Goal: Entertainment & Leisure: Consume media (video, audio)

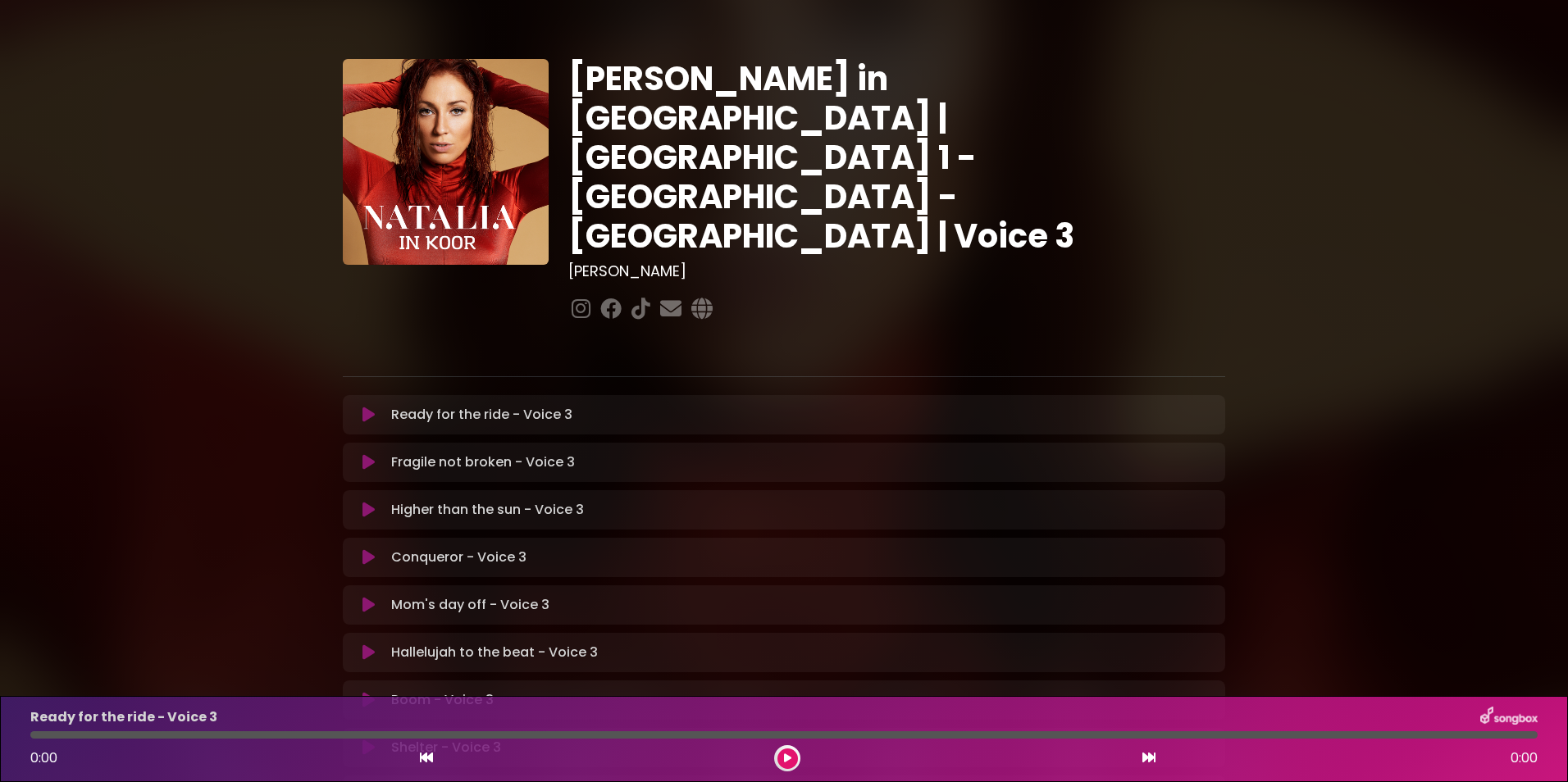
click at [490, 500] on p "Higher than the sun - Voice 3 Loading Track..." at bounding box center [488, 509] width 193 height 20
click at [370, 501] on icon at bounding box center [369, 509] width 12 height 17
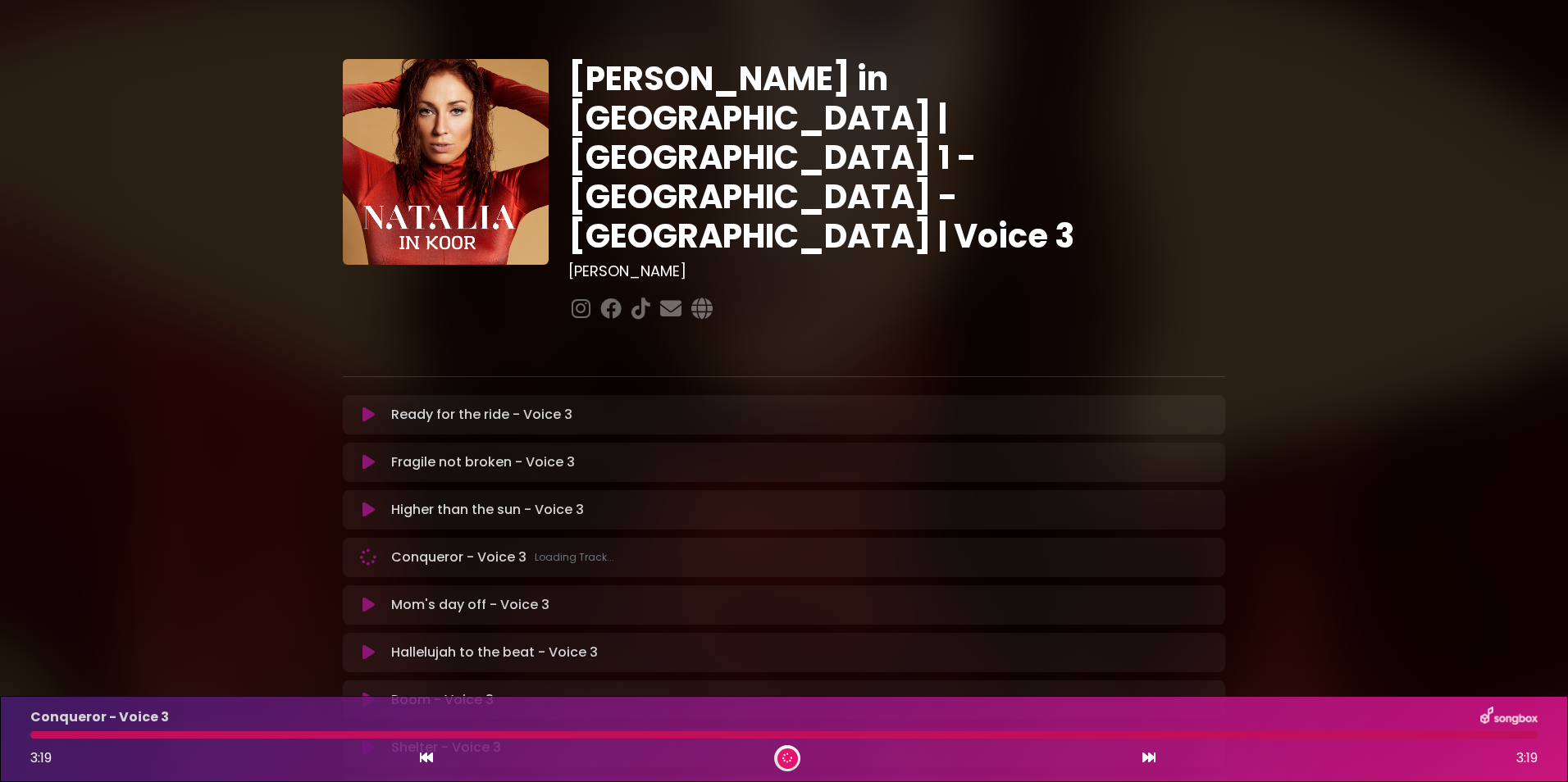
click at [1156, 761] on div "3:19 3:19" at bounding box center [784, 759] width 1527 height 26
click at [1143, 753] on icon at bounding box center [1148, 757] width 13 height 13
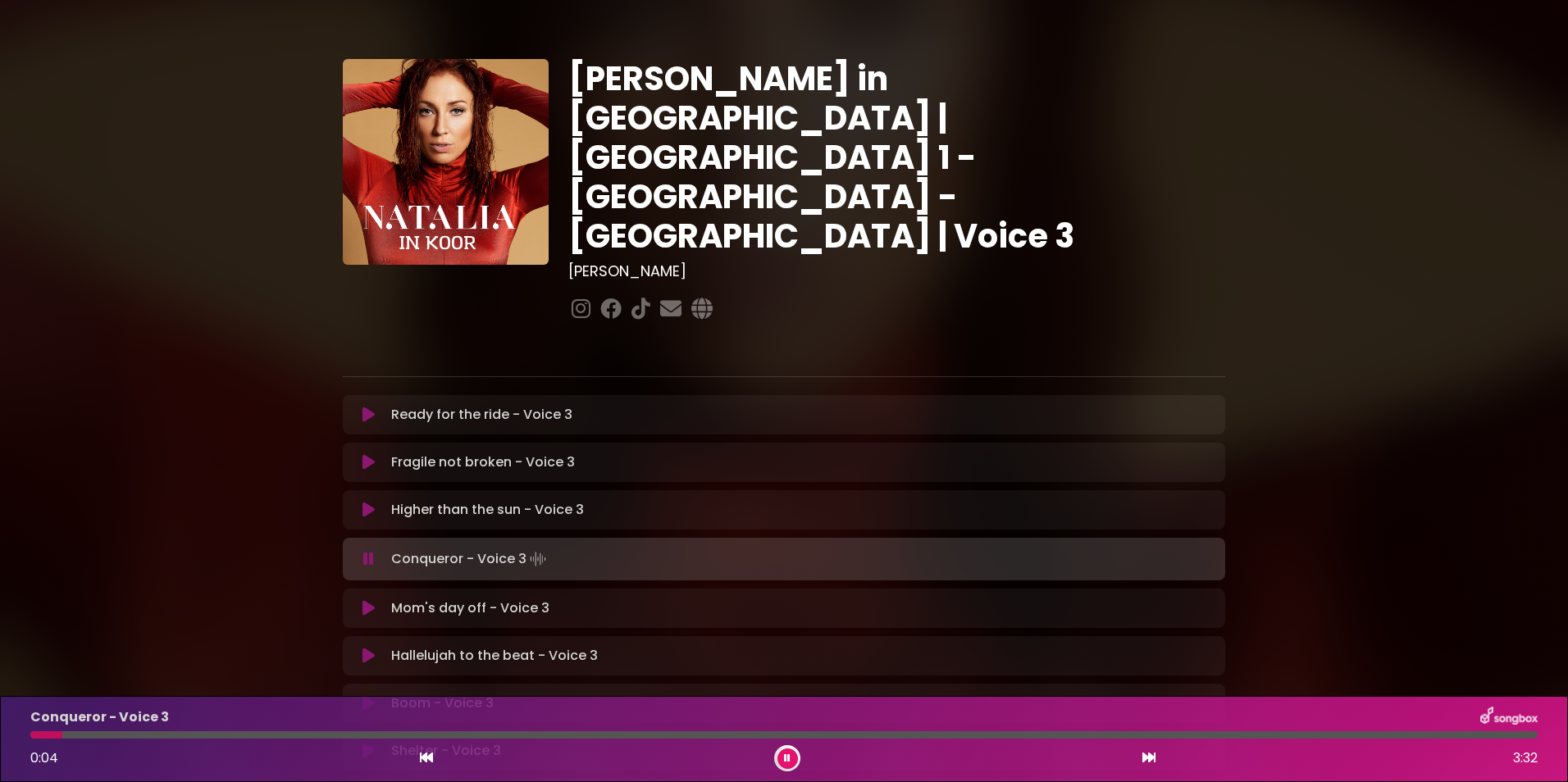
click at [191, 733] on div at bounding box center [784, 735] width 1507 height 7
click at [280, 737] on div at bounding box center [784, 735] width 1507 height 7
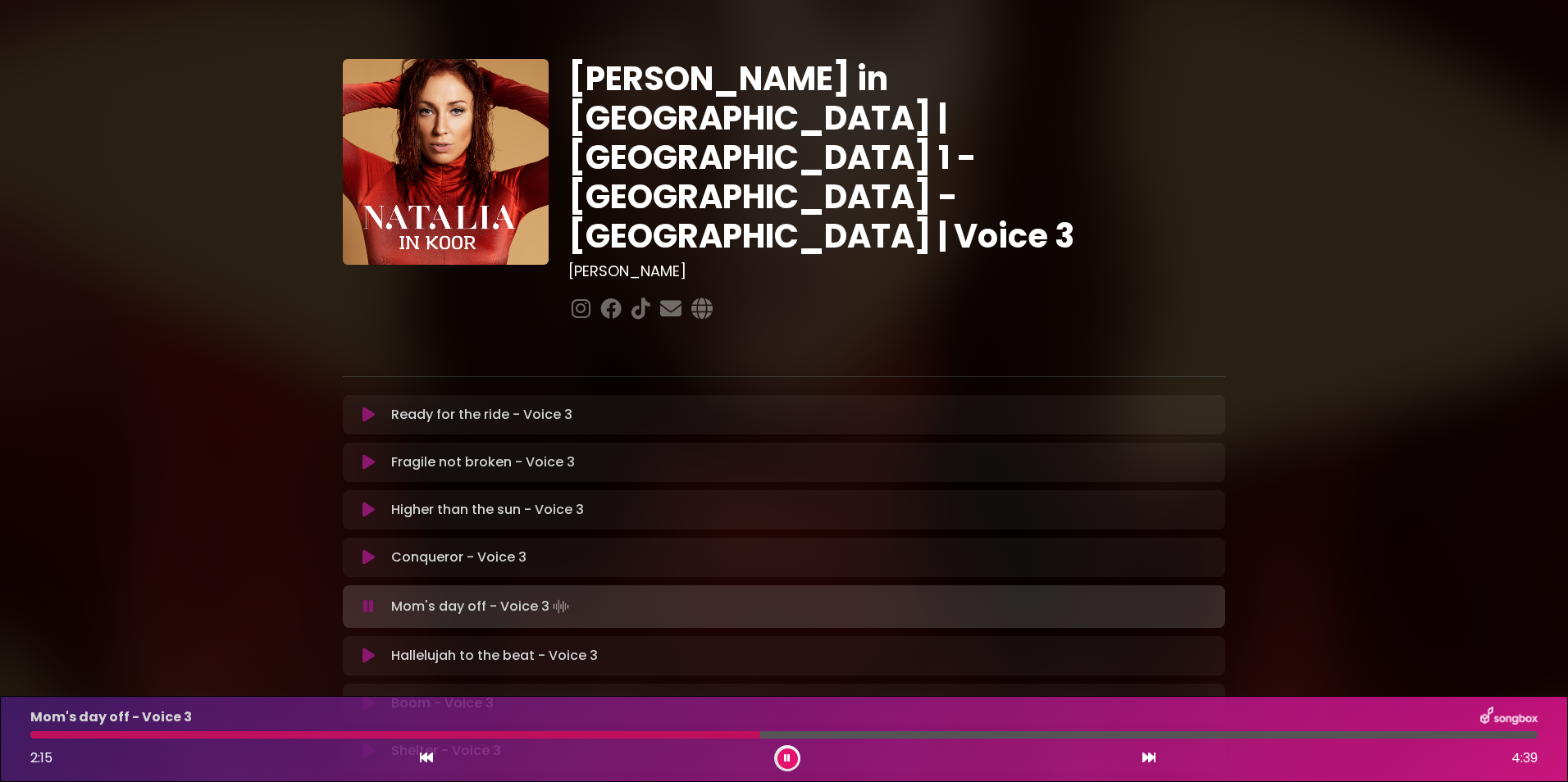
click at [628, 731] on div "Mom's day off - Voice 3 2:15 4:39" at bounding box center [784, 739] width 1527 height 65
click at [628, 731] on div "Mom's day off - Voice 3 2:16 4:39" at bounding box center [784, 739] width 1527 height 65
click at [628, 736] on div at bounding box center [401, 735] width 741 height 7
click at [628, 736] on div at bounding box center [387, 735] width 714 height 7
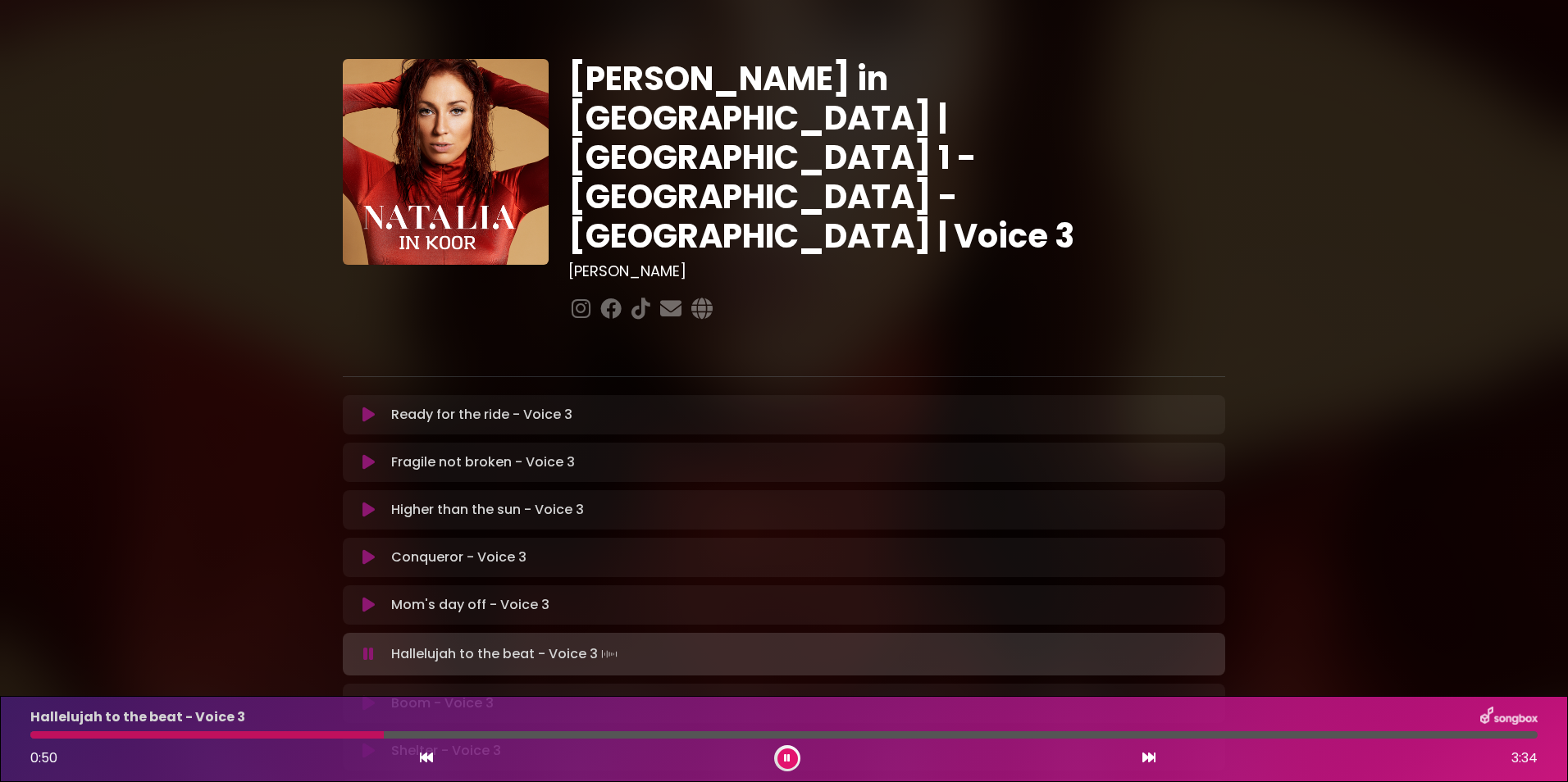
click at [462, 732] on div at bounding box center [784, 735] width 1507 height 7
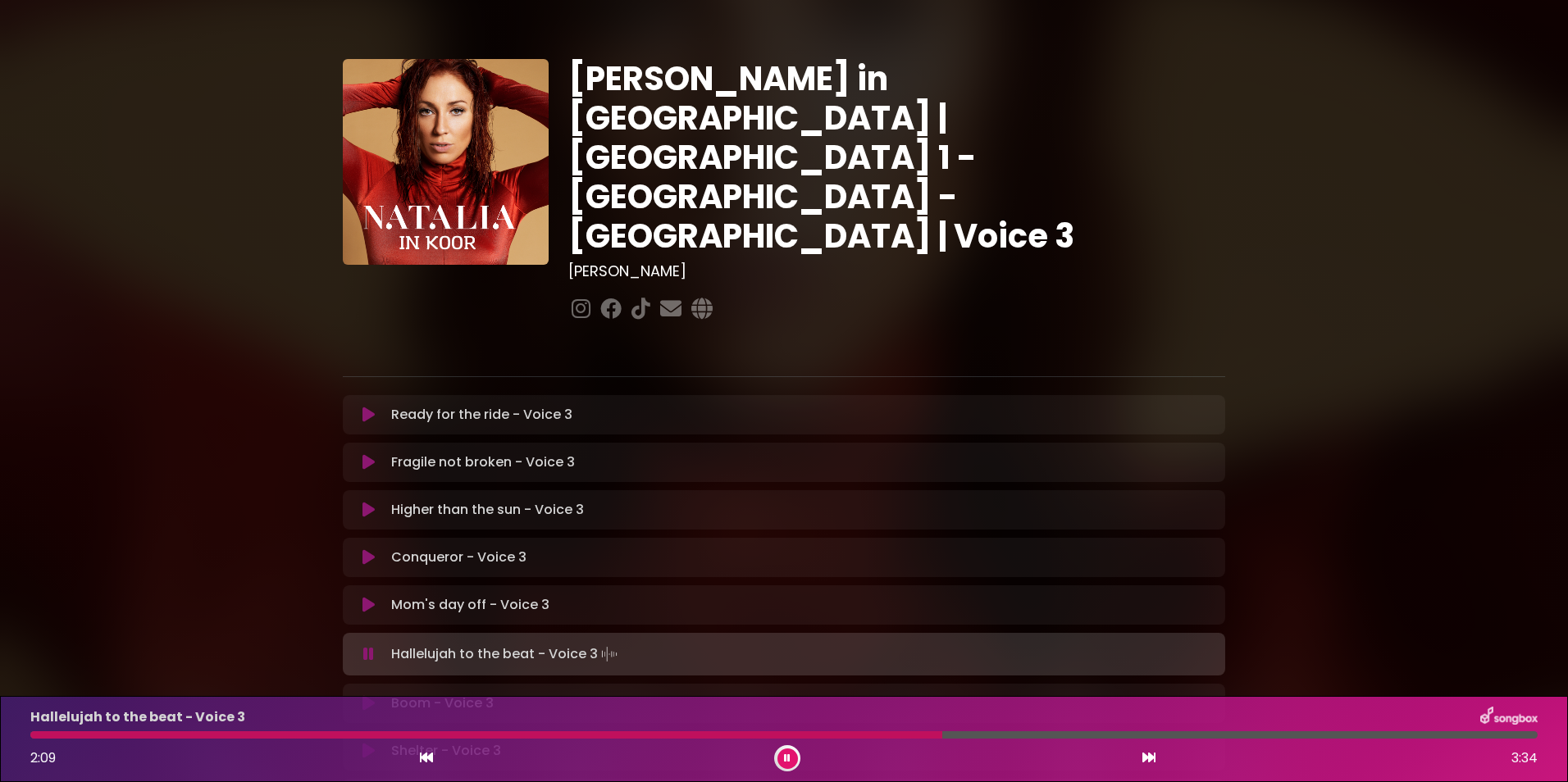
click at [787, 764] on button at bounding box center [787, 759] width 21 height 21
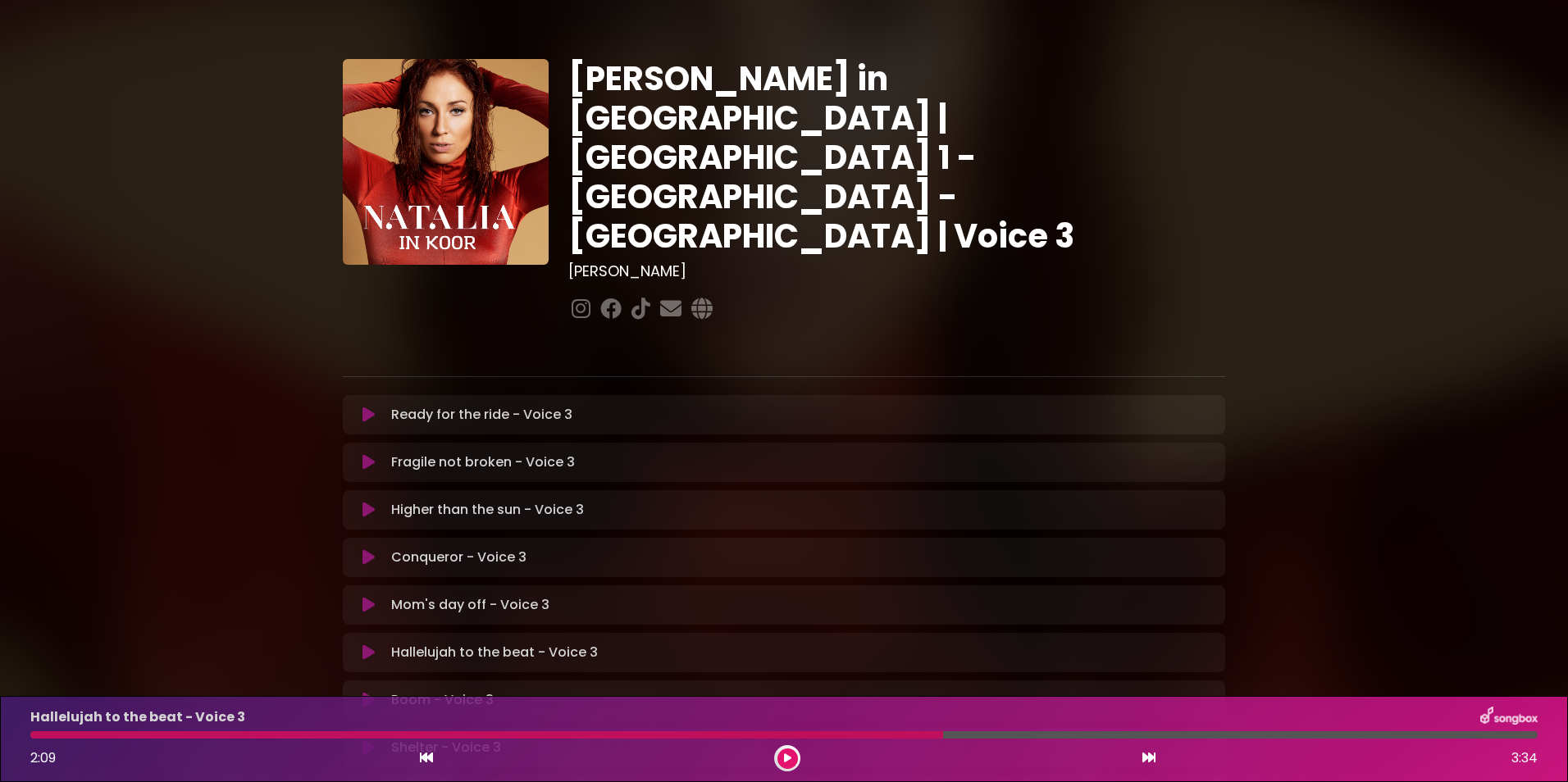
click at [787, 764] on button at bounding box center [787, 759] width 21 height 21
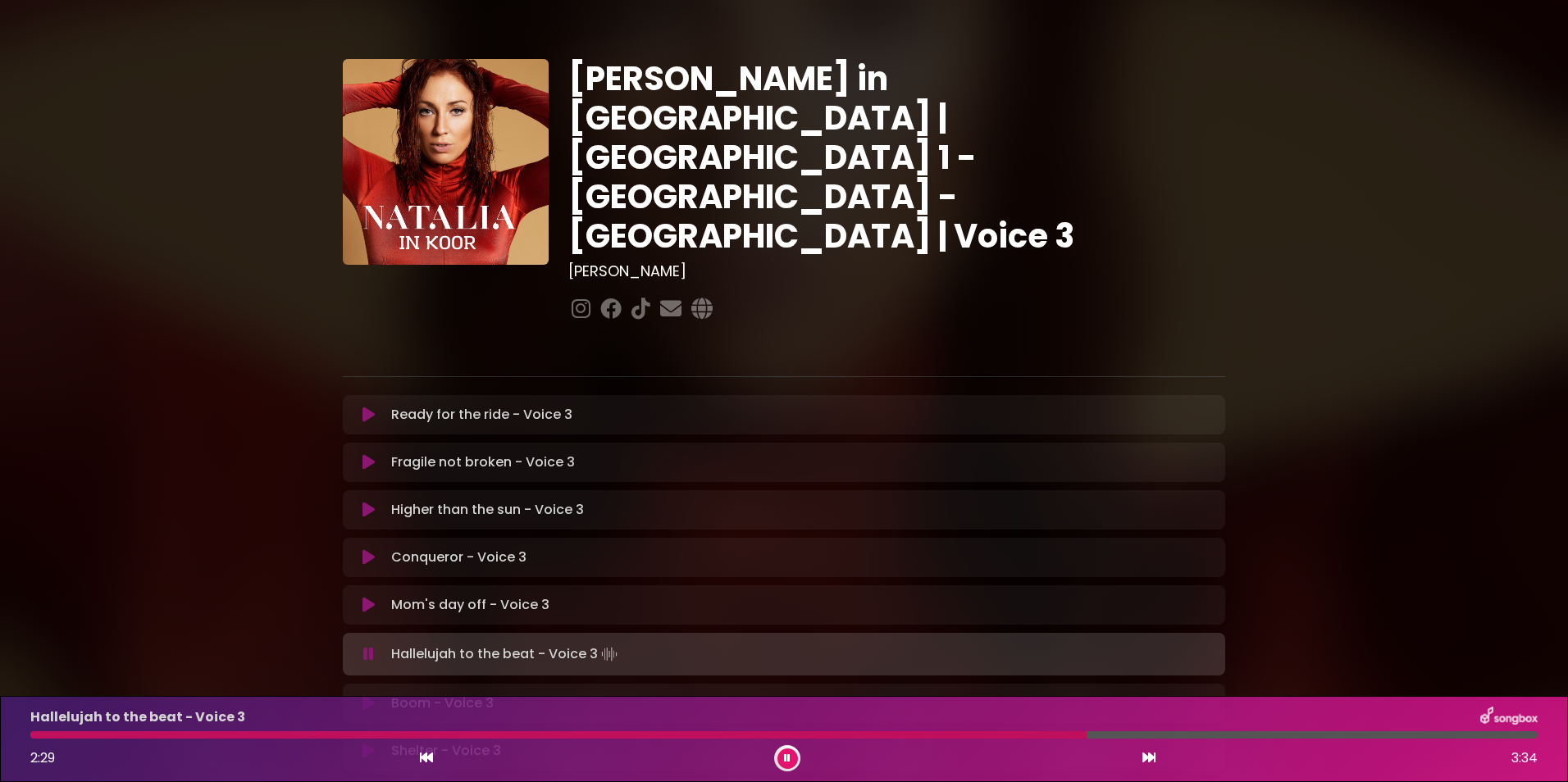
click at [678, 735] on div at bounding box center [558, 735] width 1056 height 7
click at [782, 750] on button at bounding box center [787, 759] width 21 height 21
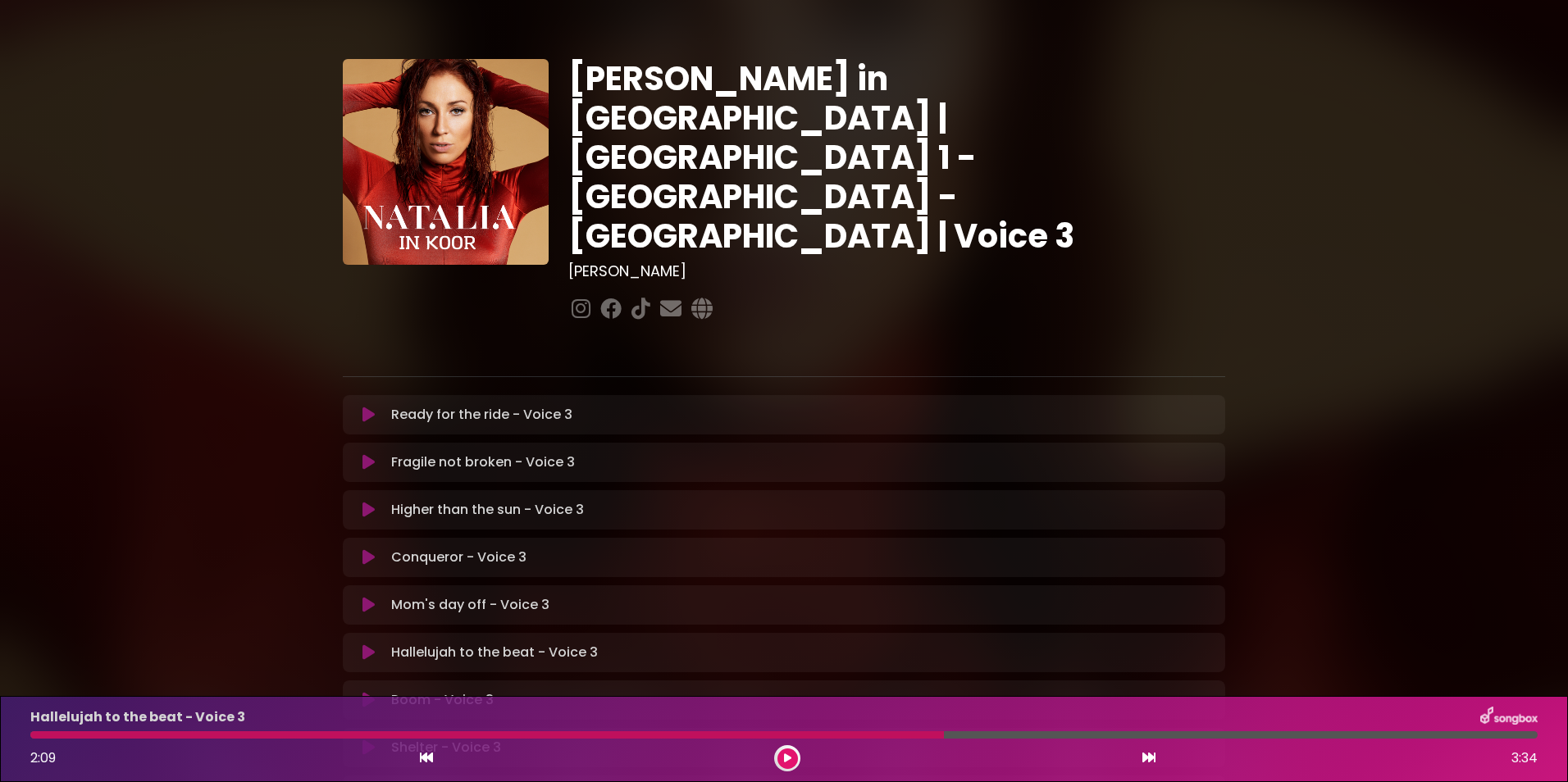
click at [782, 750] on button at bounding box center [787, 759] width 21 height 21
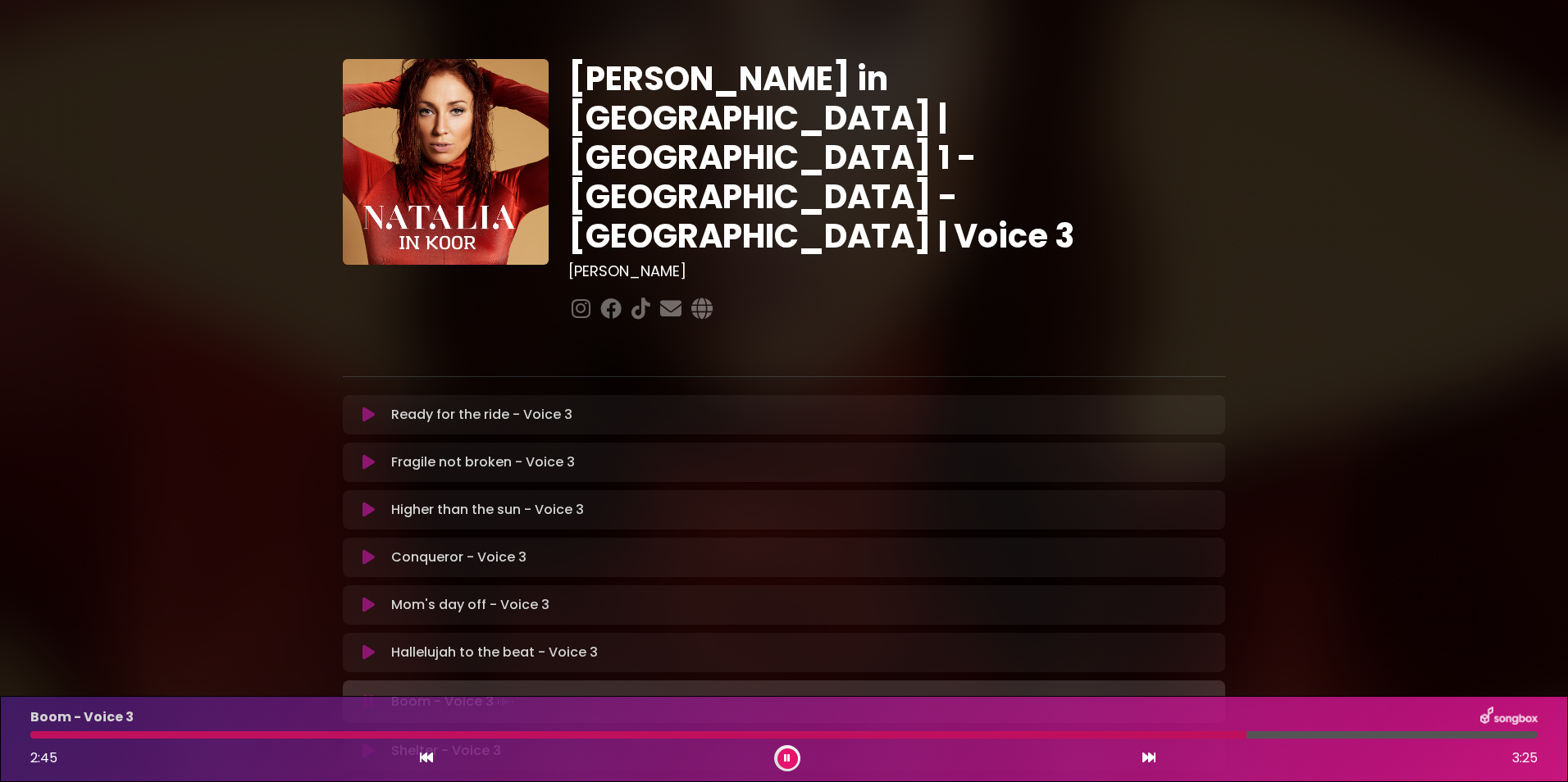
click at [967, 738] on div at bounding box center [638, 735] width 1216 height 7
click at [871, 739] on div "Boom - Voice 3 2:11 3:25" at bounding box center [784, 739] width 1527 height 65
click at [870, 733] on div at bounding box center [518, 735] width 976 height 7
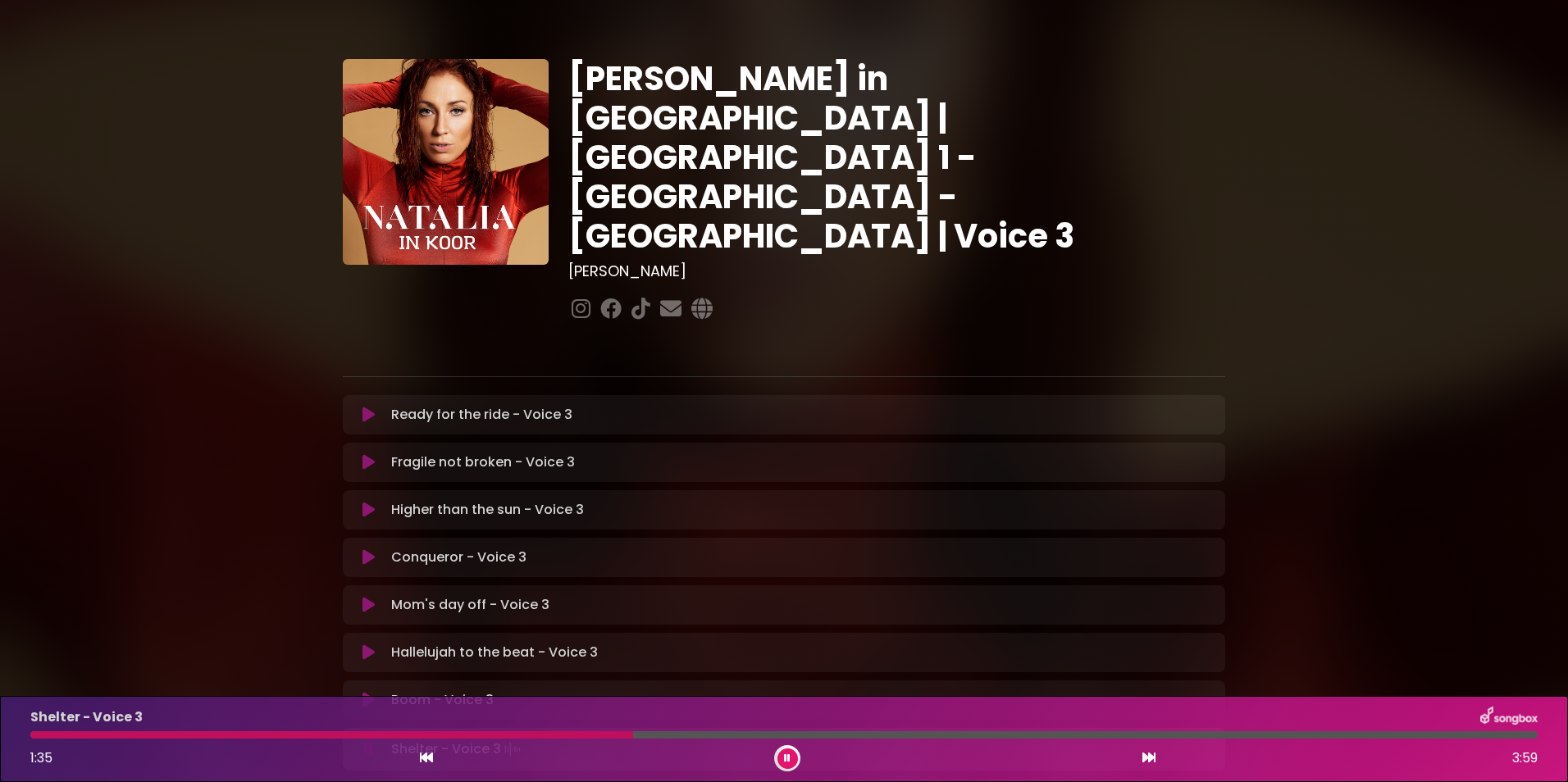
click at [479, 734] on div at bounding box center [331, 735] width 602 height 7
click at [539, 737] on div at bounding box center [324, 735] width 588 height 7
click at [539, 737] on div at bounding box center [343, 735] width 627 height 7
click at [539, 737] on div at bounding box center [515, 735] width 970 height 7
